Goal: Navigation & Orientation: Find specific page/section

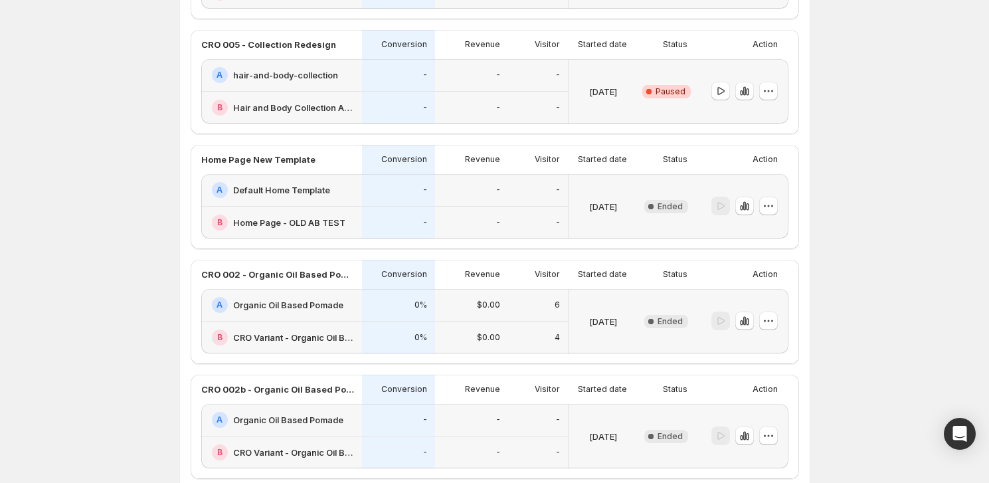
scroll to position [916, 0]
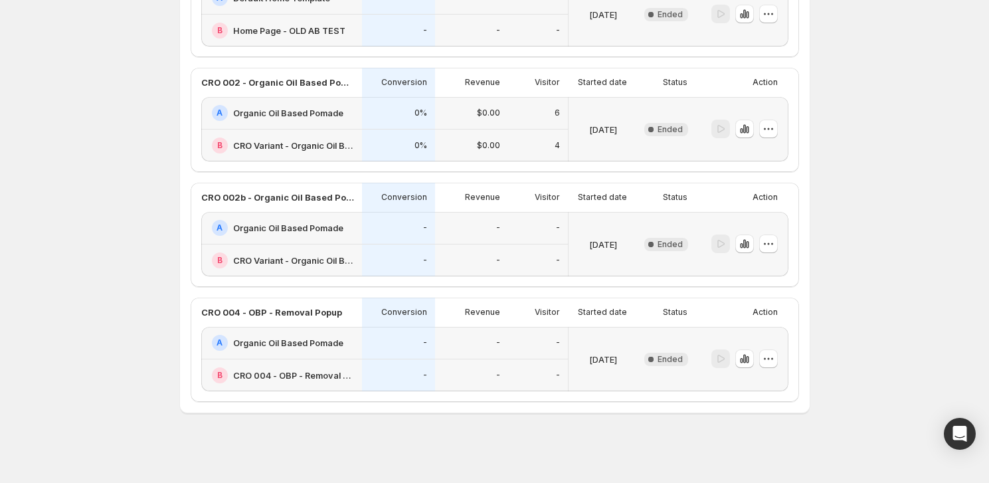
scroll to position [242, 0]
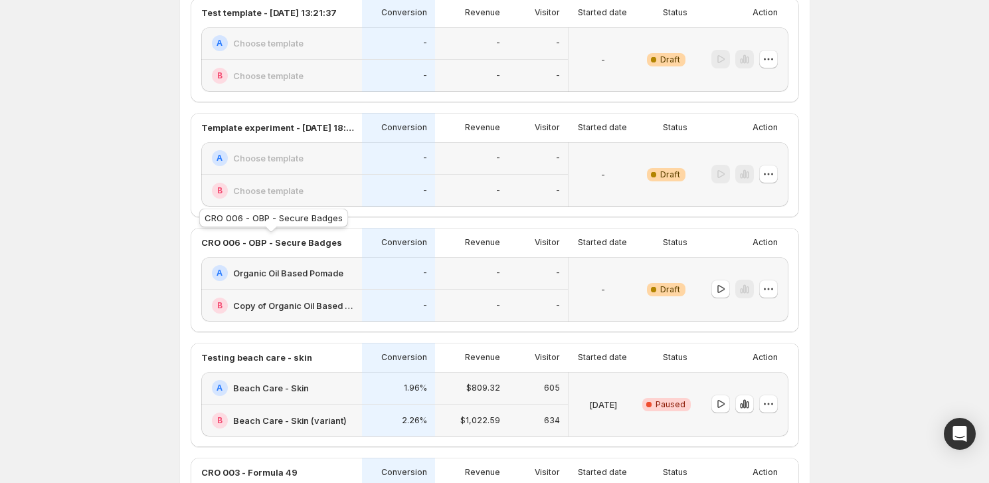
click at [304, 240] on p "CRO 006 - OBP - Secure Badges" at bounding box center [271, 242] width 141 height 13
copy p "CRO 006 - OBP - Secure Badges"
click at [916, 248] on div "Experiments. This page is ready Experiments Create new experiment Template Expe…" at bounding box center [494, 489] width 989 height 1462
